Goal: Navigation & Orientation: Go to known website

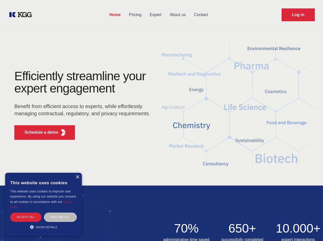
click at [161, 120] on div "Efficiently streamline your expert engagement Benefit from efficient access to …" at bounding box center [83, 107] width 155 height 74
click at [38, 132] on p "Schedule a demo" at bounding box center [42, 132] width 34 height 6
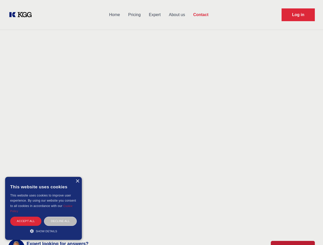
click at [77, 177] on div "× This website uses cookies This website uses cookies to improve user experienc…" at bounding box center [43, 208] width 77 height 63
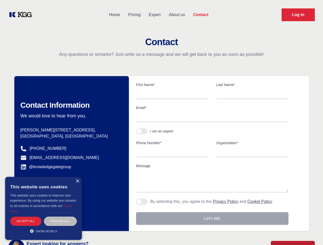
click at [26, 217] on div "Accept all" at bounding box center [25, 221] width 31 height 9
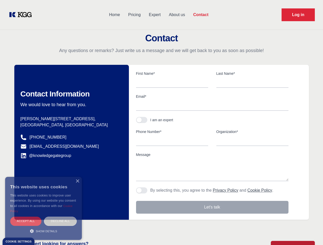
click at [60, 217] on div "Decline all" at bounding box center [60, 221] width 33 height 9
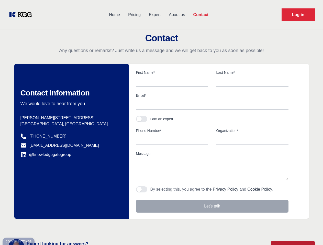
click at [43, 227] on main "Contact Any questions or remarks? Just write us a message and we will get back …" at bounding box center [161, 133] width 323 height 266
